Goal: Task Accomplishment & Management: Use online tool/utility

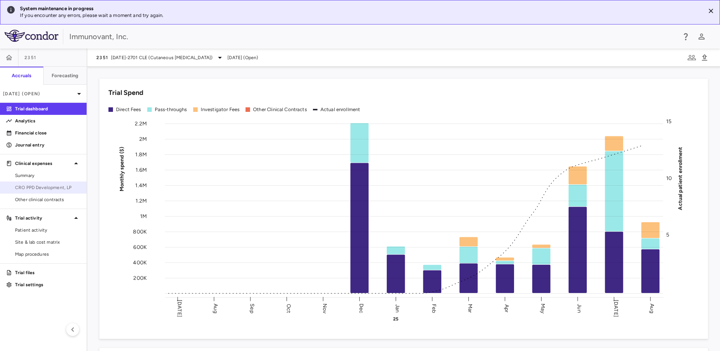
click at [53, 188] on span "CRO PPD Development, LP" at bounding box center [47, 187] width 65 height 7
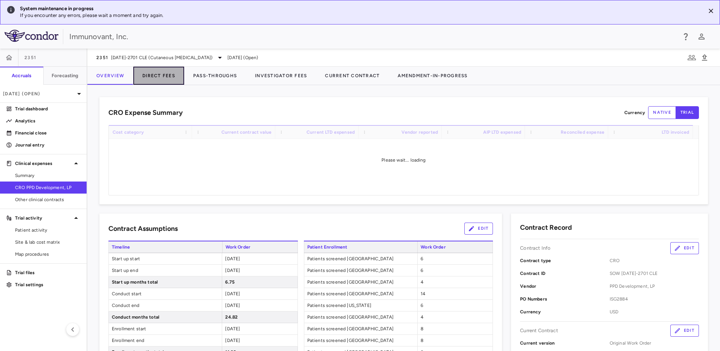
click at [148, 75] on button "Direct Fees" at bounding box center [158, 76] width 51 height 18
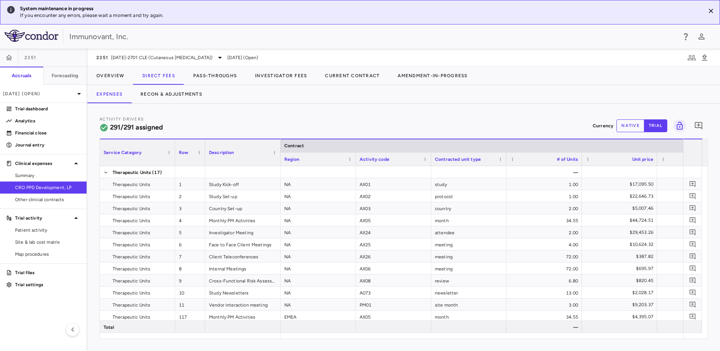
click at [637, 124] on button "native" at bounding box center [630, 125] width 28 height 13
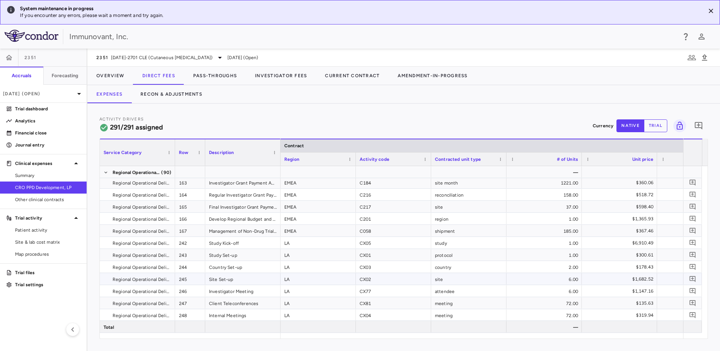
scroll to position [1804, 0]
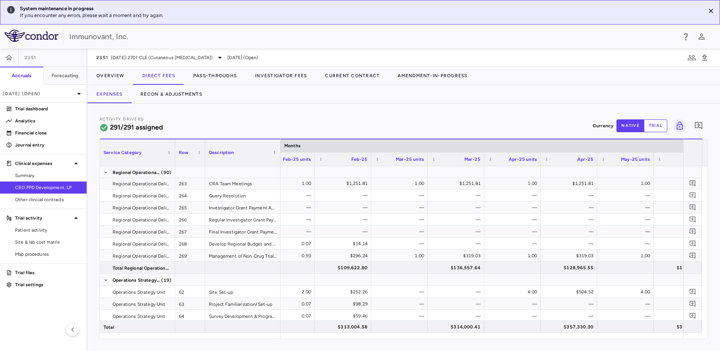
click at [167, 84] on span at bounding box center [158, 84] width 51 height 1
click at [170, 94] on button "Recon & Adjustments" at bounding box center [171, 94] width 80 height 18
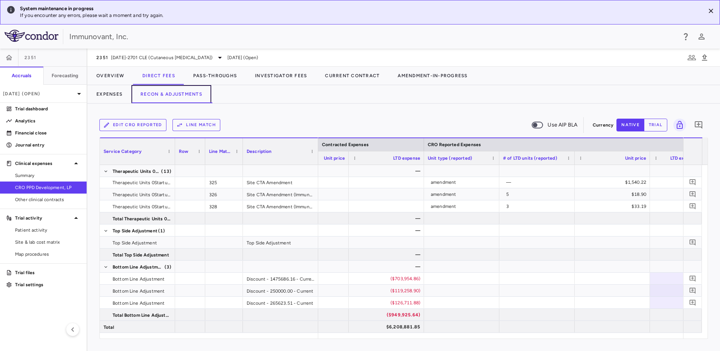
scroll to position [0, 640]
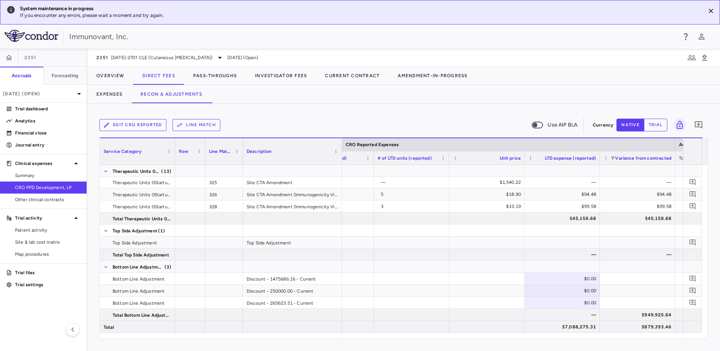
drag, startPoint x: 317, startPoint y: 142, endPoint x: 341, endPoint y: 147, distance: 24.2
click at [341, 147] on div at bounding box center [341, 151] width 3 height 26
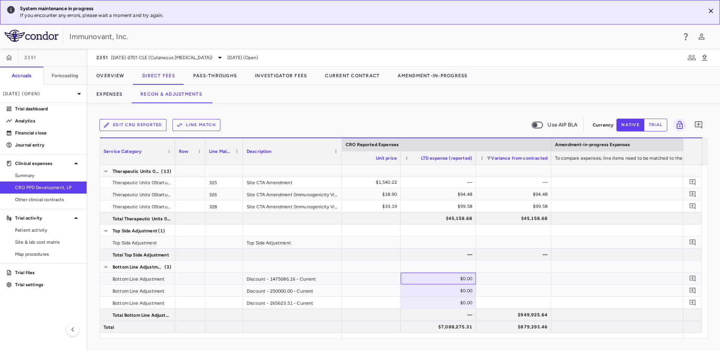
click at [455, 279] on div "$0.00" at bounding box center [439, 278] width 65 height 12
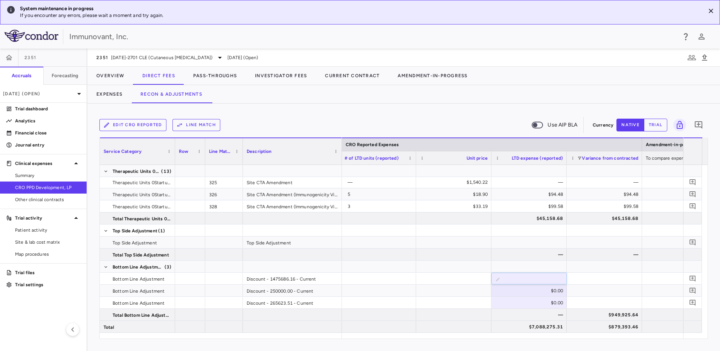
type input "*********"
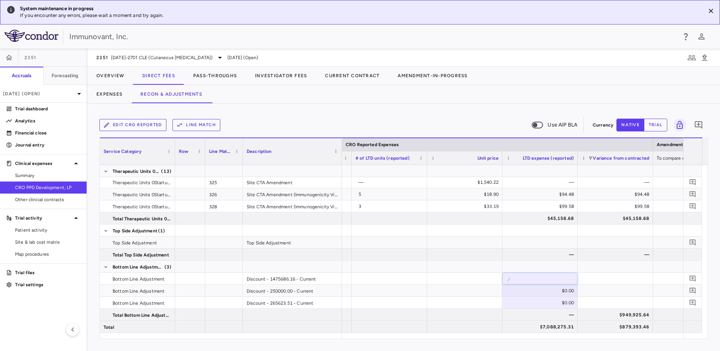
scroll to position [0, 747]
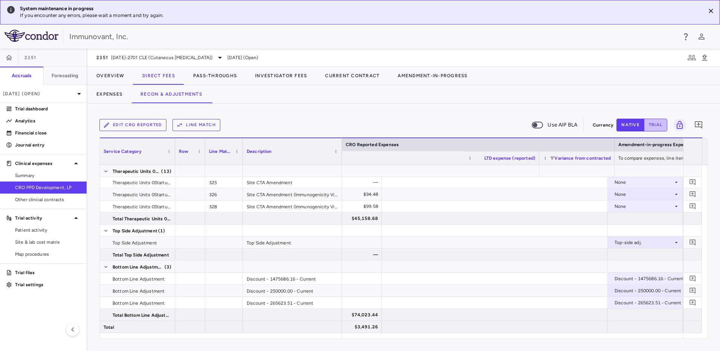
click at [662, 126] on button "trial" at bounding box center [655, 125] width 23 height 13
